Goal: Information Seeking & Learning: Learn about a topic

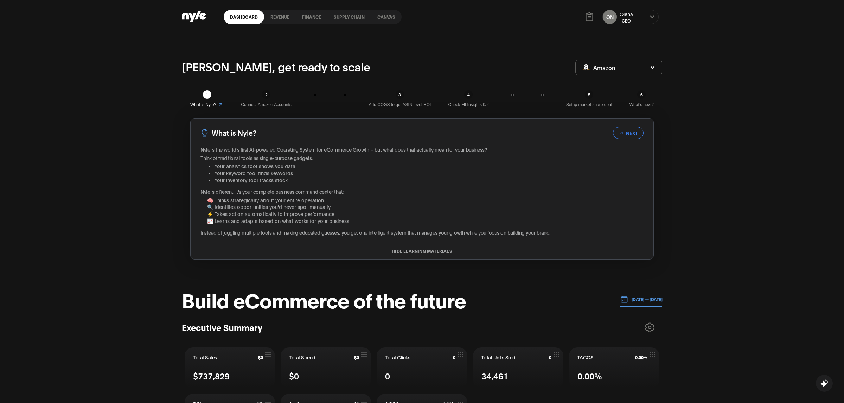
click at [311, 11] on link "finance" at bounding box center [312, 17] width 32 height 14
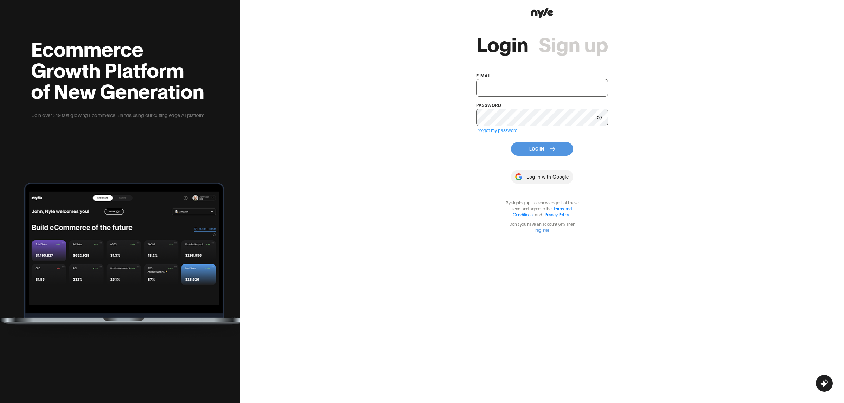
type input "[EMAIL_ADDRESS][PERSON_NAME]"
click at [530, 150] on button "Log In" at bounding box center [542, 149] width 62 height 14
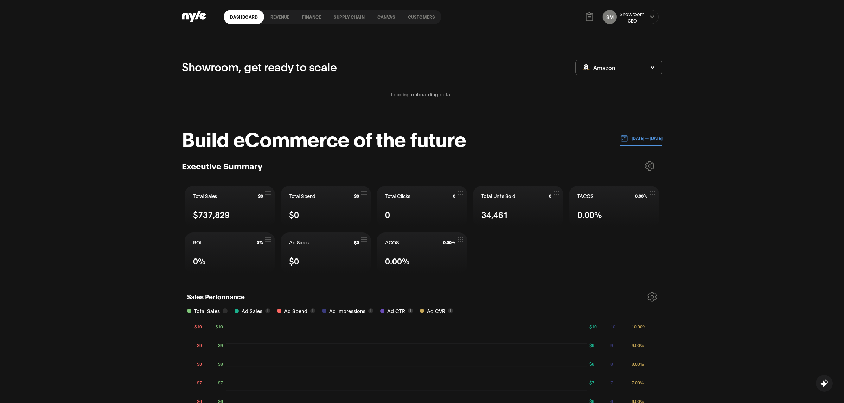
click at [421, 18] on link "Customers" at bounding box center [422, 17] width 40 height 14
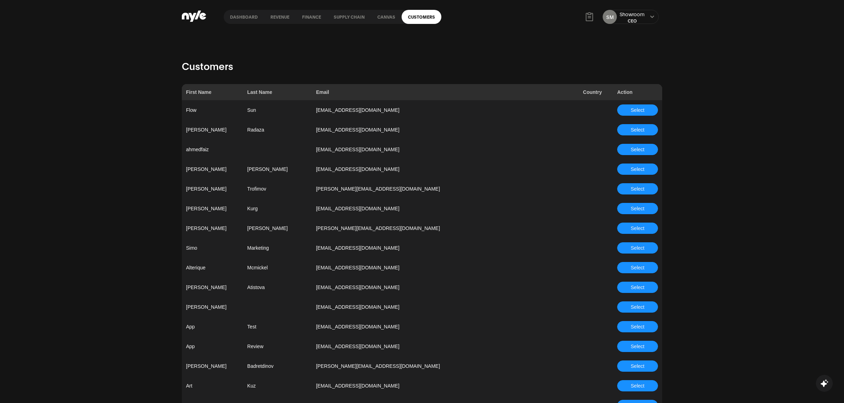
scroll to position [597, 0]
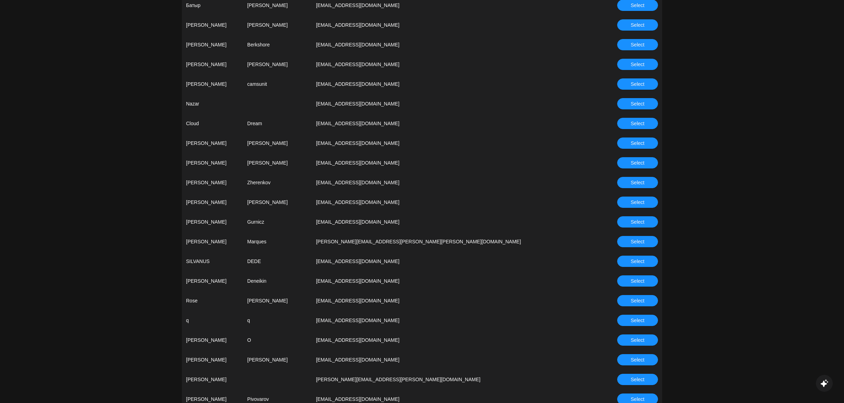
click at [641, 203] on span "Select" at bounding box center [638, 202] width 14 height 8
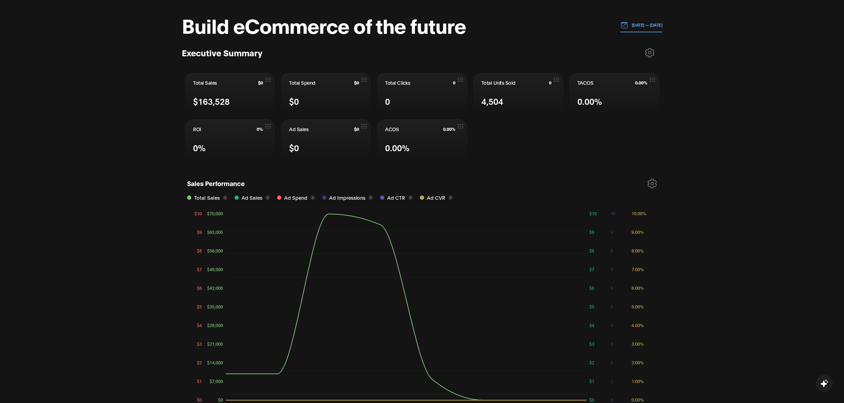
scroll to position [109, 0]
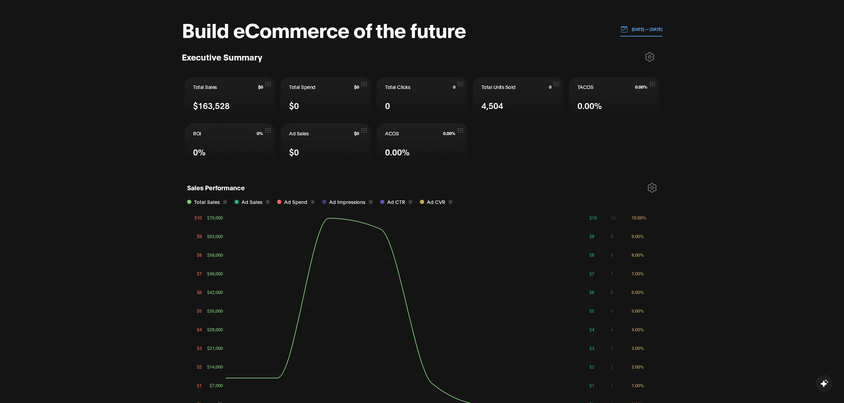
click at [632, 26] on p "[DATE] — [DATE]" at bounding box center [645, 29] width 34 height 6
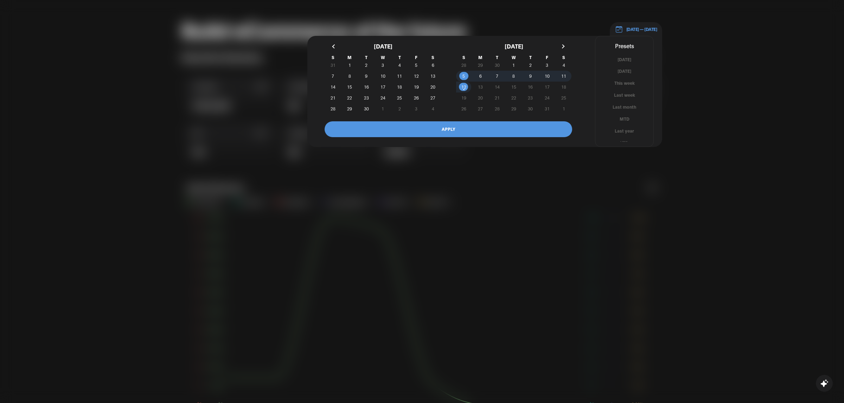
scroll to position [4, 0]
click at [623, 140] on button "YTD" at bounding box center [625, 139] width 58 height 7
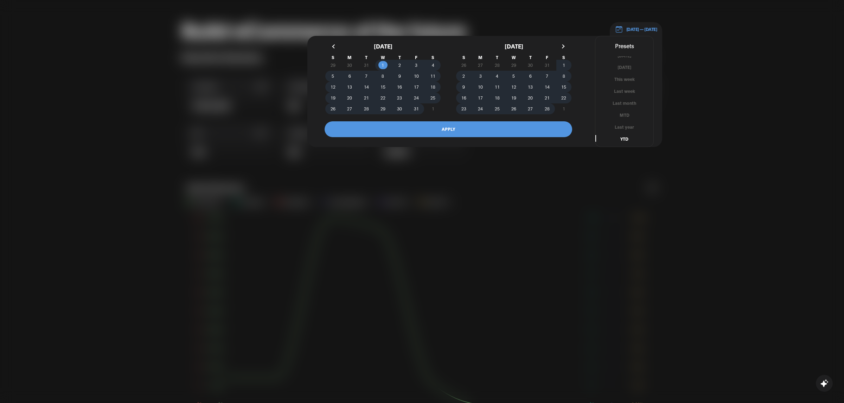
click at [493, 133] on button "APPLY" at bounding box center [449, 129] width 248 height 16
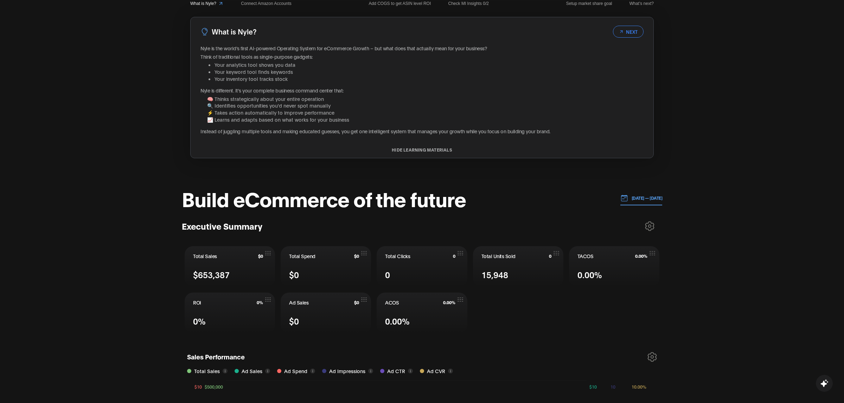
scroll to position [0, 0]
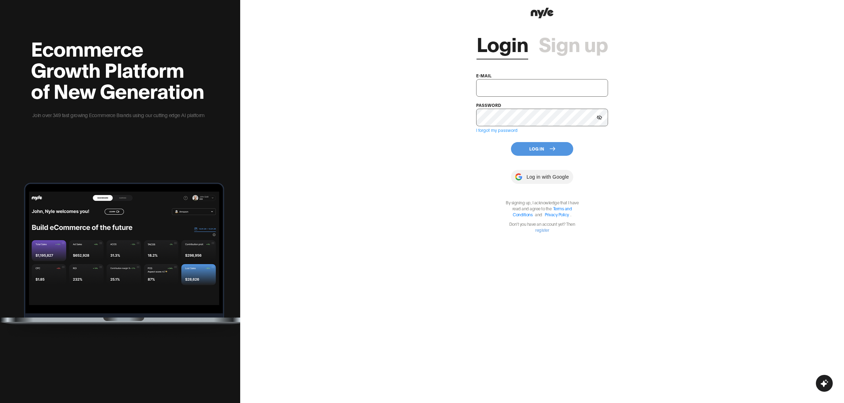
type input "[EMAIL_ADDRESS][PERSON_NAME]"
click at [532, 146] on button "Log In" at bounding box center [542, 149] width 62 height 14
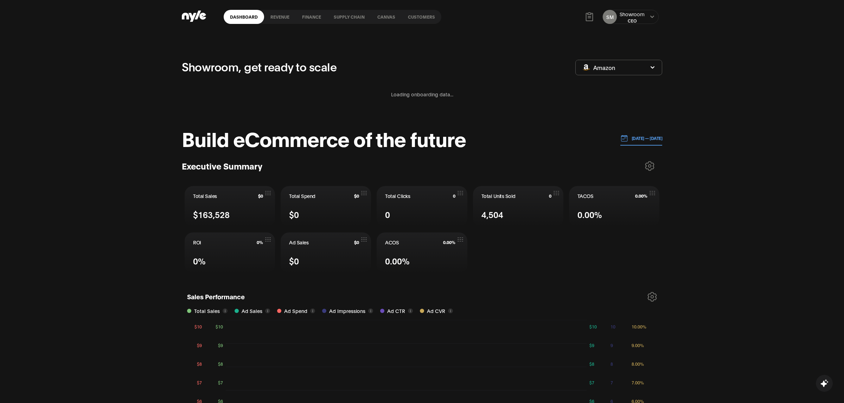
click at [416, 20] on link "Customers" at bounding box center [422, 17] width 40 height 14
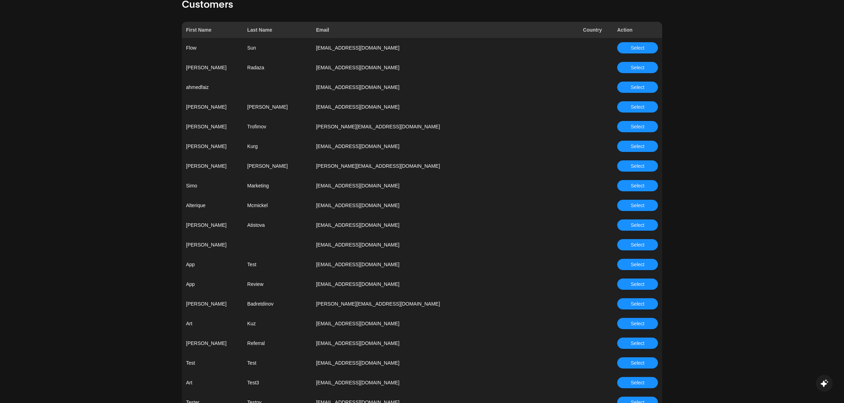
scroll to position [63, 0]
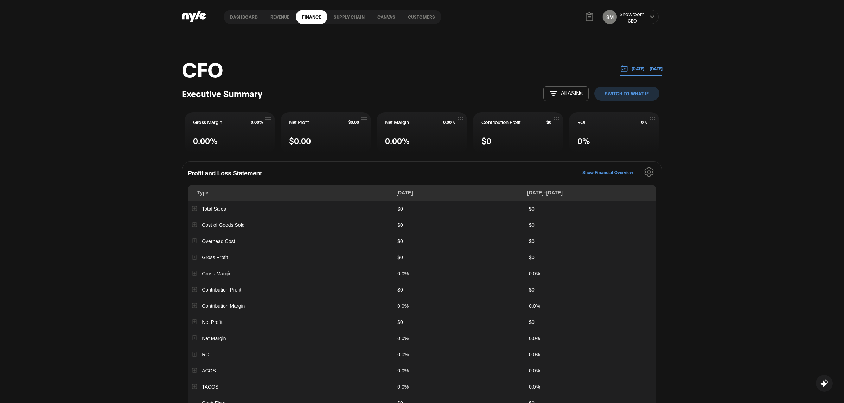
click at [428, 15] on link "Customers" at bounding box center [422, 17] width 40 height 14
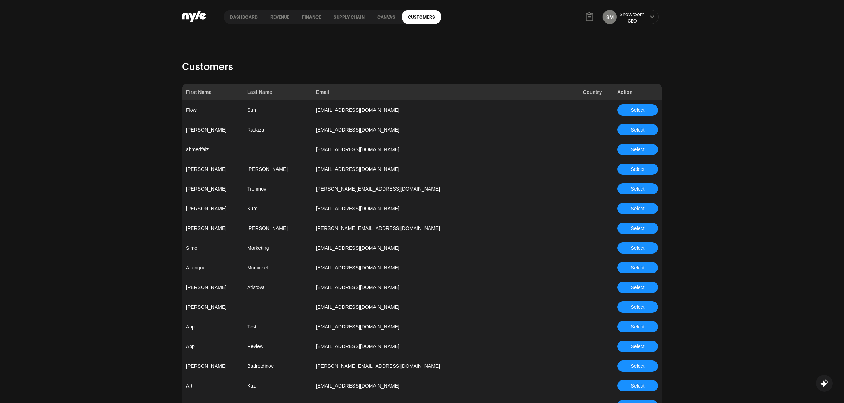
scroll to position [578, 0]
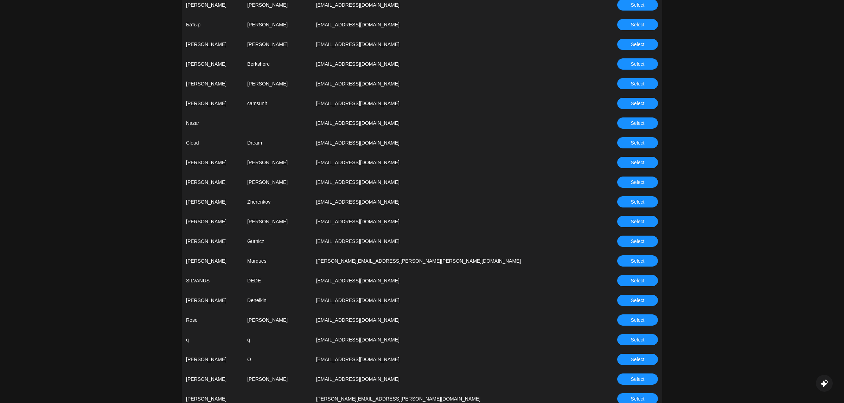
click at [628, 201] on button "Select" at bounding box center [637, 201] width 41 height 11
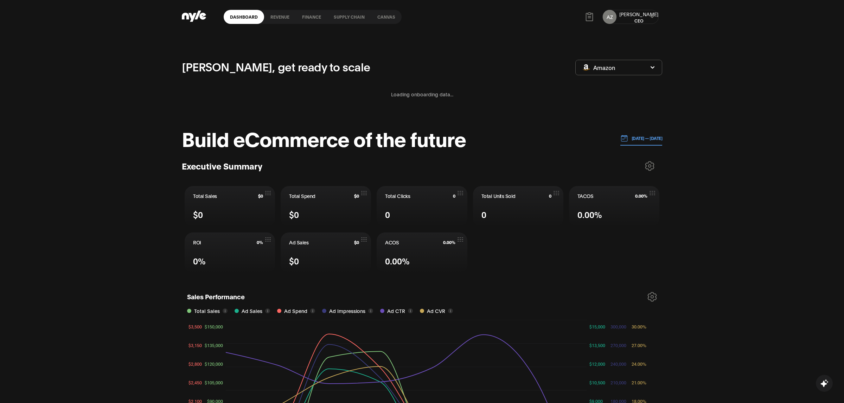
click at [304, 19] on link "finance" at bounding box center [312, 17] width 32 height 14
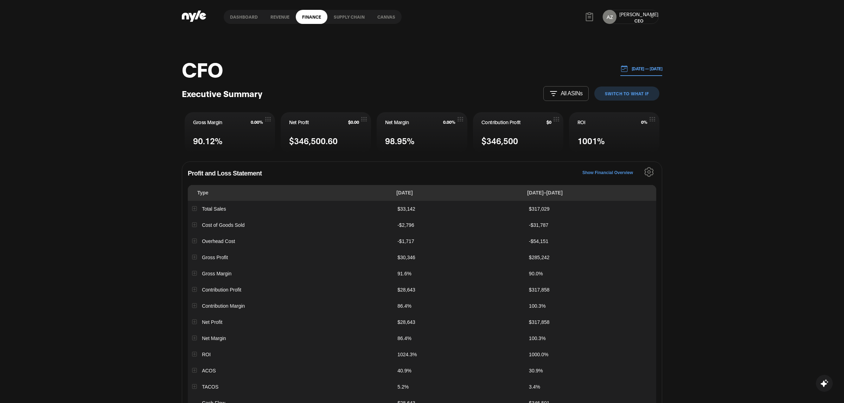
click at [647, 18] on div "AZ Aleksei CEO" at bounding box center [631, 17] width 56 height 14
click at [651, 15] on icon at bounding box center [652, 16] width 4 height 2
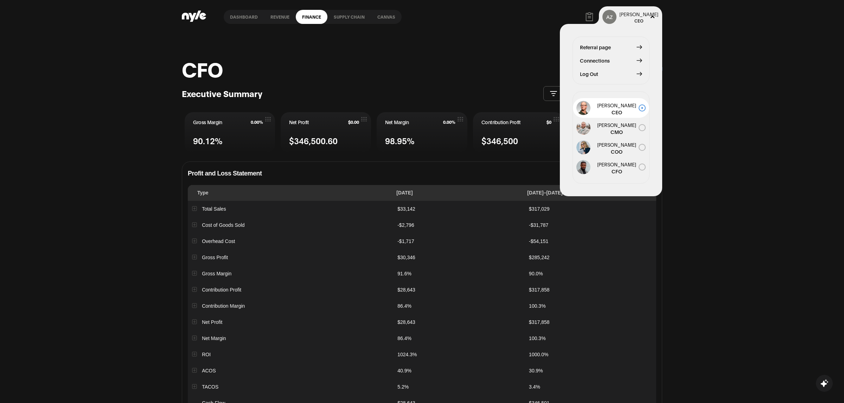
click at [485, 40] on div "CFO 10.05.2025 — 10.12.2025 Executive Summary All ASINs switch to What IF Gross…" at bounding box center [422, 372] width 844 height 677
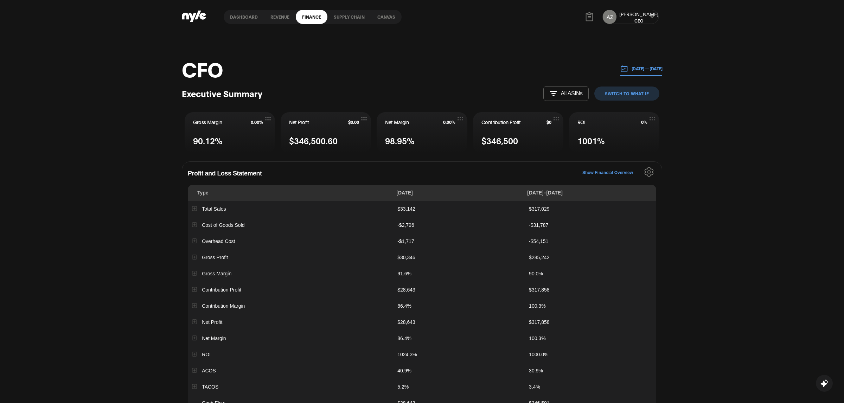
click at [383, 17] on link "Canvas" at bounding box center [386, 17] width 31 height 14
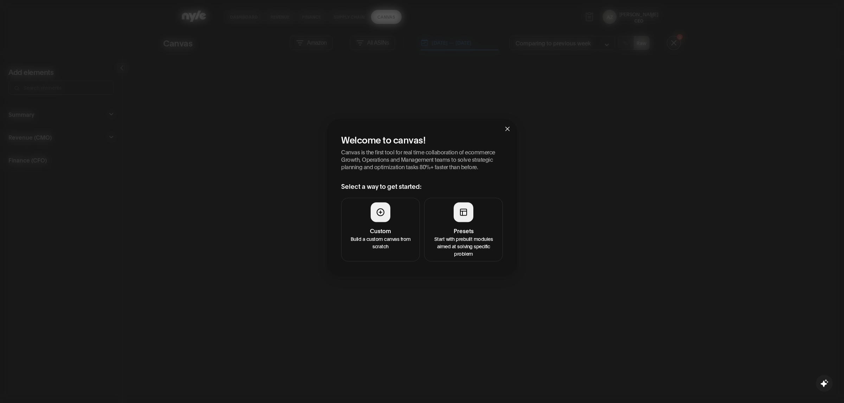
click at [447, 232] on h4 "Presets" at bounding box center [464, 231] width 70 height 8
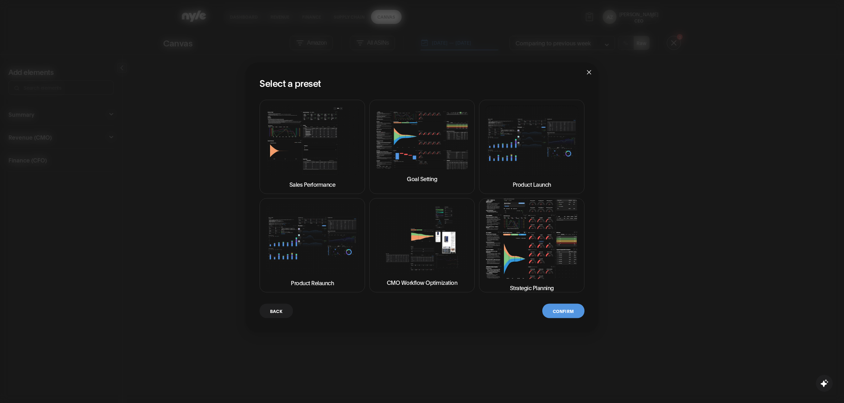
click at [289, 309] on button "Back" at bounding box center [276, 311] width 33 height 14
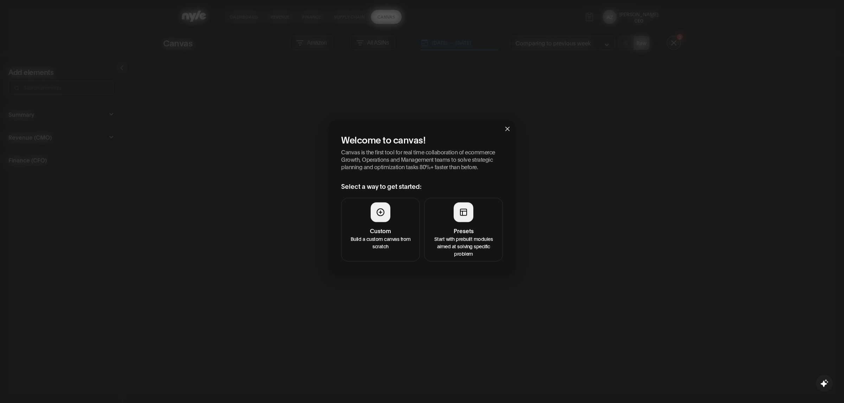
click at [511, 122] on span "Close" at bounding box center [507, 128] width 19 height 19
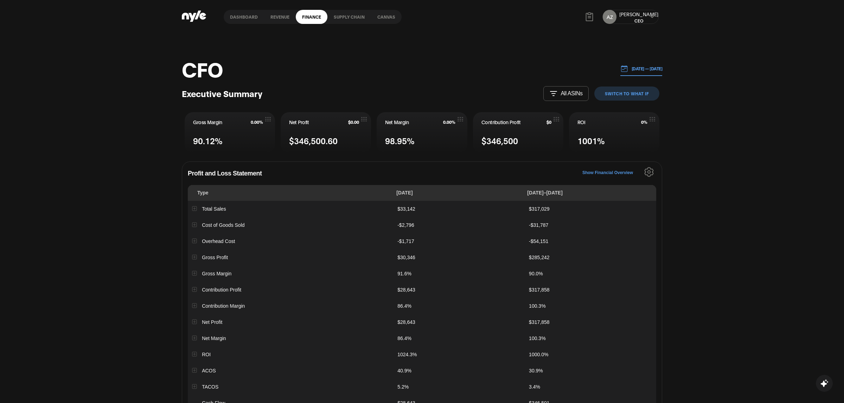
click at [74, 188] on div "CFO 10.05.2025 — 10.12.2025 Executive Summary All ASINs switch to What IF Gross…" at bounding box center [422, 372] width 844 height 677
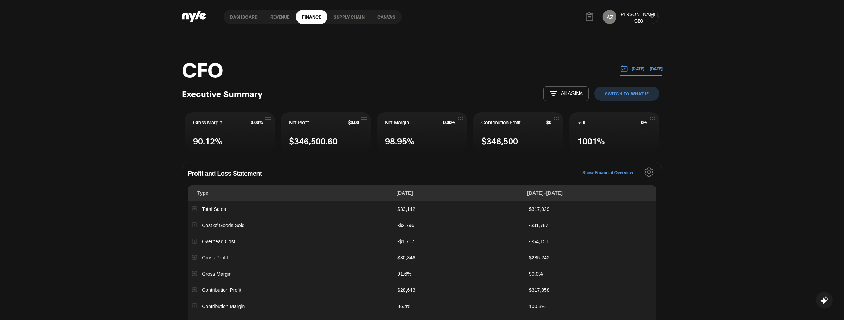
click at [245, 19] on link "Dashboard" at bounding box center [244, 17] width 40 height 14
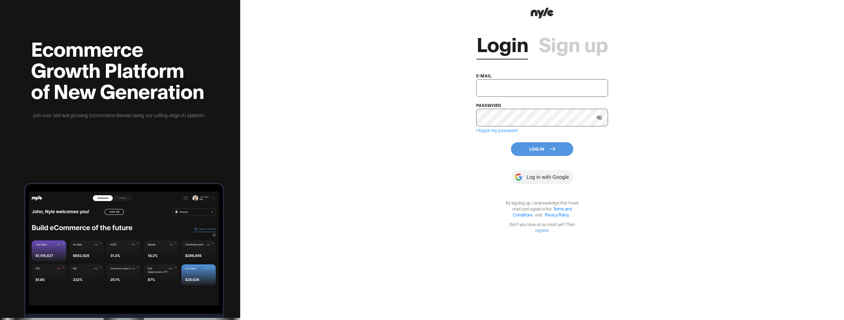
type input "[EMAIL_ADDRESS][PERSON_NAME]"
click at [529, 150] on button "Log In" at bounding box center [542, 149] width 62 height 14
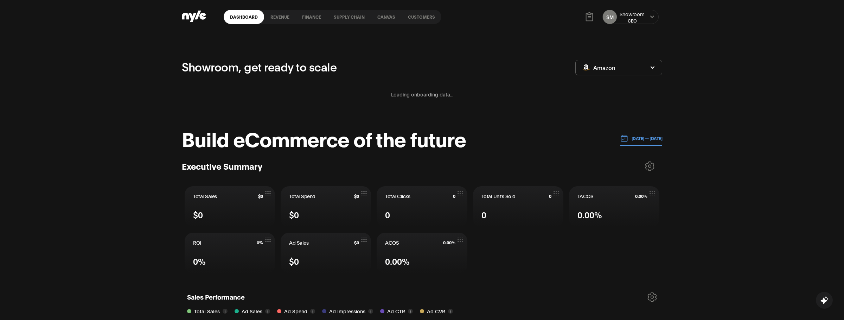
click at [423, 16] on link "Customers" at bounding box center [422, 17] width 40 height 14
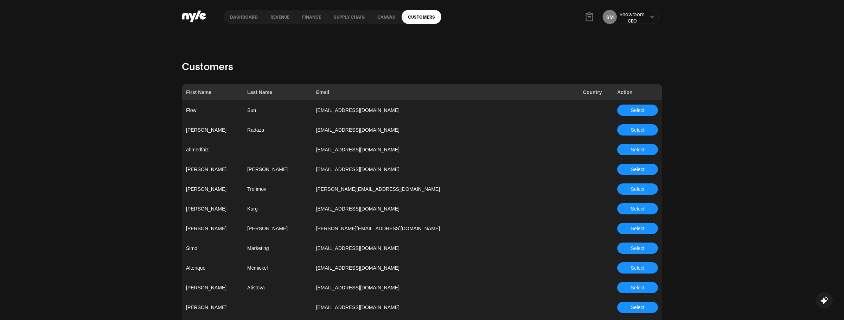
scroll to position [2058, 0]
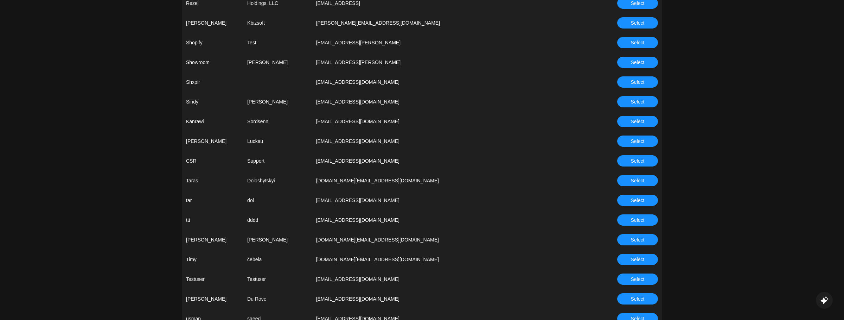
click at [628, 158] on button "Select" at bounding box center [637, 160] width 41 height 11
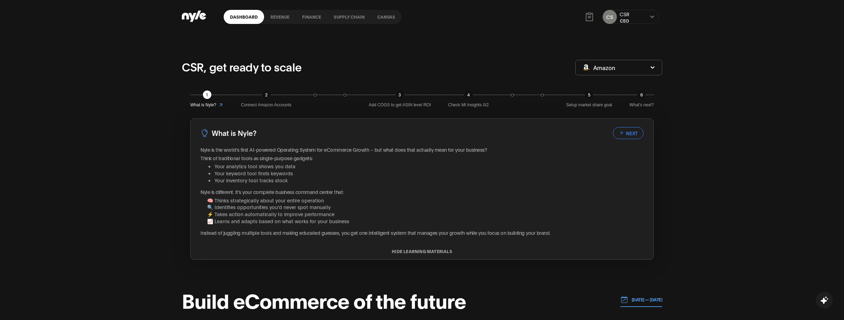
click at [314, 18] on link "finance" at bounding box center [312, 17] width 32 height 14
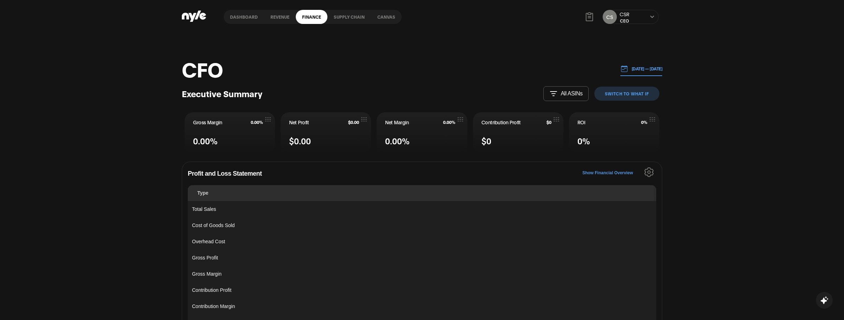
click at [635, 70] on p "[DATE] — [DATE]" at bounding box center [645, 68] width 34 height 6
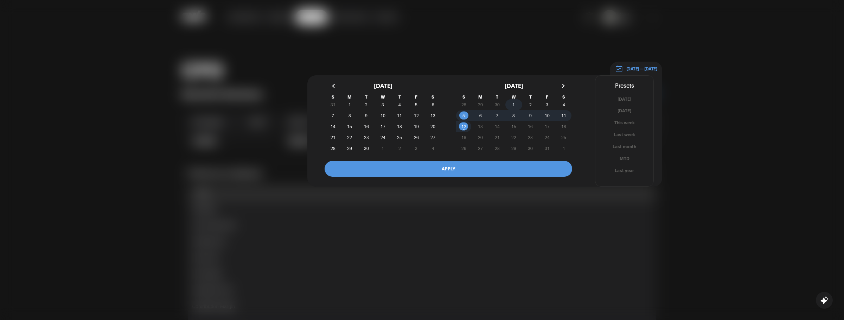
click at [514, 103] on span "1" at bounding box center [514, 104] width 2 height 13
click at [468, 125] on span "12" at bounding box center [464, 126] width 17 height 7
click at [439, 164] on button "APPLY" at bounding box center [449, 169] width 248 height 16
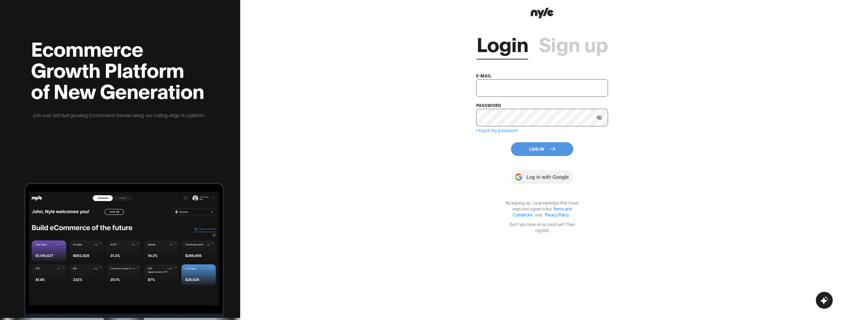
type input "[EMAIL_ADDRESS][PERSON_NAME]"
click at [525, 142] on button "Log In" at bounding box center [542, 149] width 62 height 14
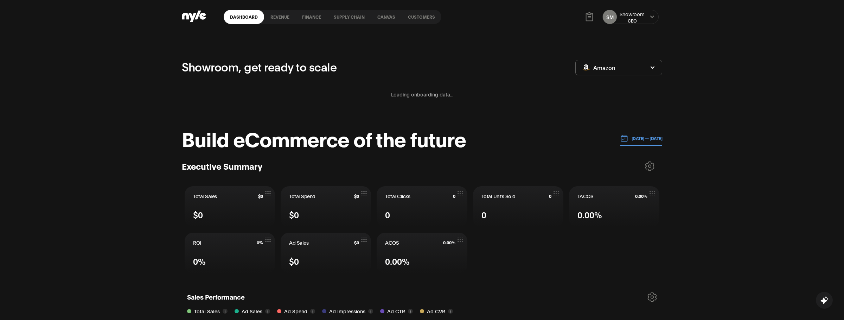
click at [418, 21] on link "Customers" at bounding box center [422, 17] width 40 height 14
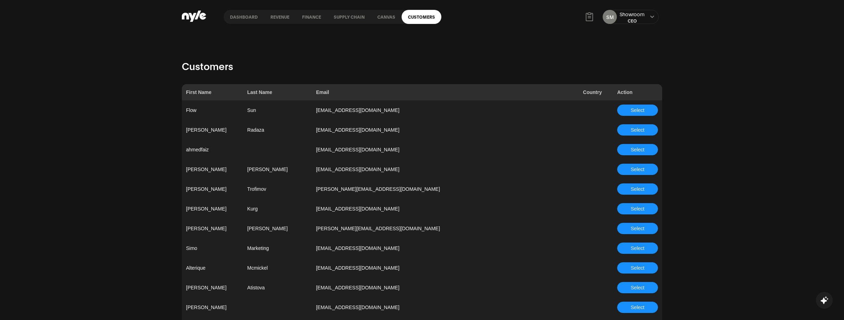
scroll to position [1250, 0]
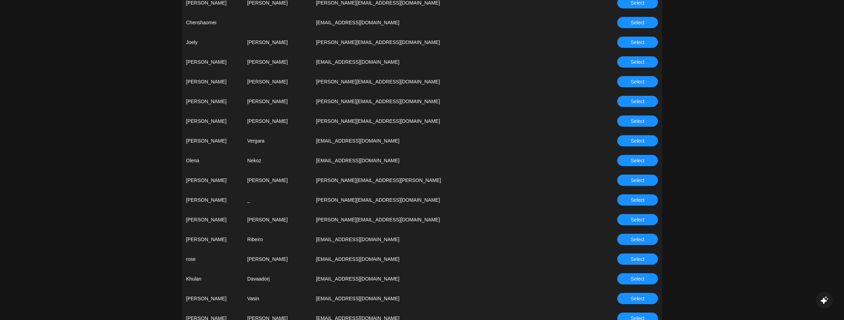
click at [632, 158] on span "Select" at bounding box center [638, 161] width 14 height 8
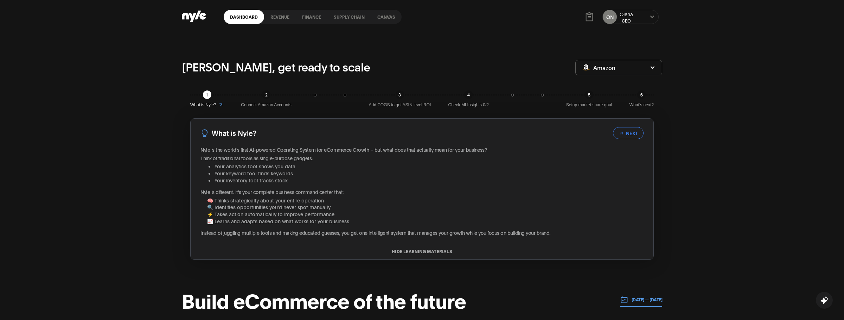
click at [312, 16] on link "finance" at bounding box center [312, 17] width 32 height 14
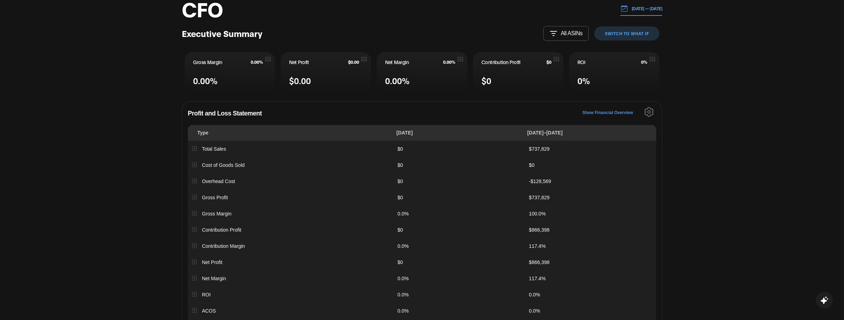
scroll to position [18, 0]
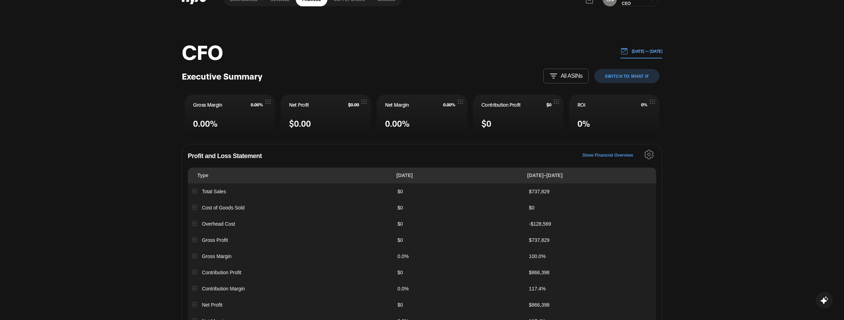
click at [637, 50] on p "[DATE] — [DATE]" at bounding box center [645, 51] width 34 height 6
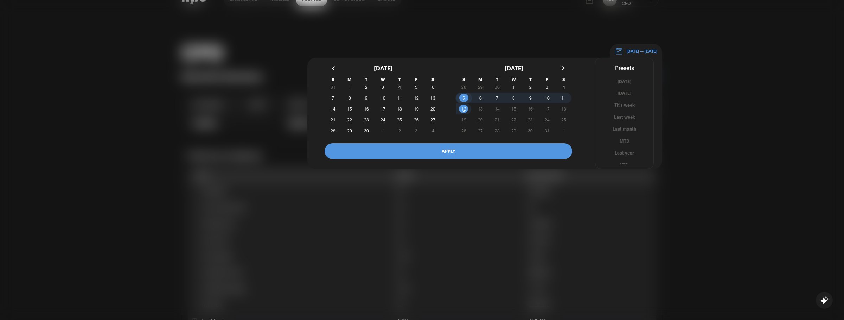
click at [463, 98] on span "5" at bounding box center [464, 97] width 2 height 13
click at [463, 109] on span "12" at bounding box center [464, 108] width 5 height 13
click at [454, 153] on button "APPLY" at bounding box center [449, 151] width 248 height 16
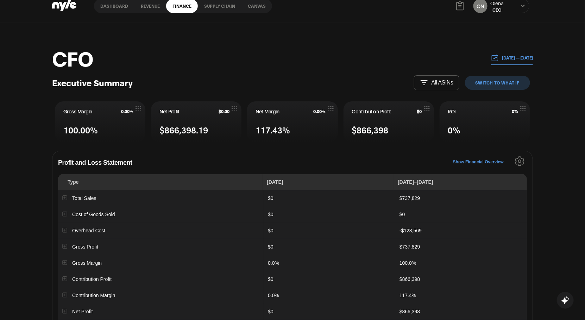
scroll to position [0, 0]
